Goal: Information Seeking & Learning: Learn about a topic

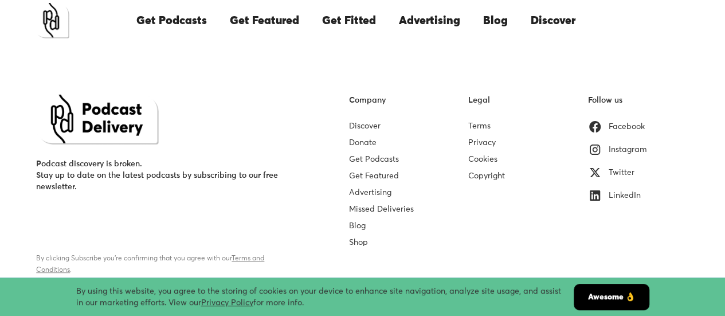
click at [354, 222] on link "Blog" at bounding box center [357, 226] width 17 height 8
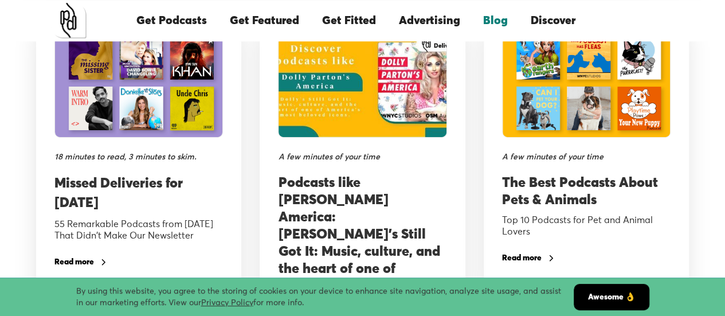
scroll to position [459, 0]
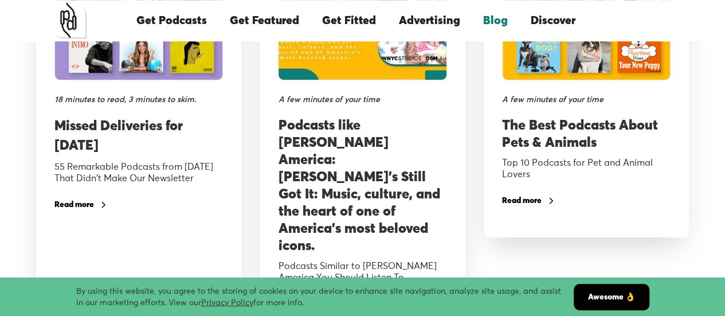
click at [349, 194] on h3 "Podcasts like [PERSON_NAME] America: [PERSON_NAME]'s Still Got It: Music, cultu…" at bounding box center [362, 186] width 169 height 138
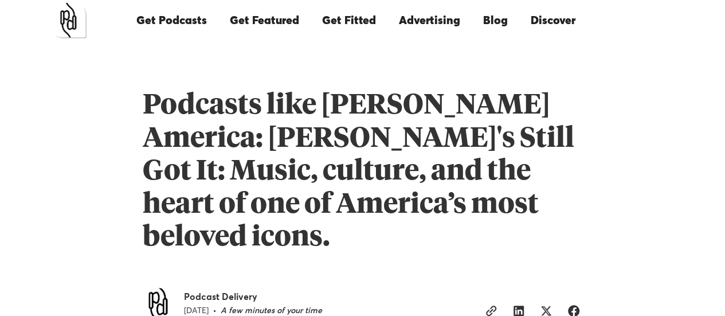
click at [82, 20] on img "home" at bounding box center [69, 21] width 36 height 36
